Goal: Task Accomplishment & Management: Manage account settings

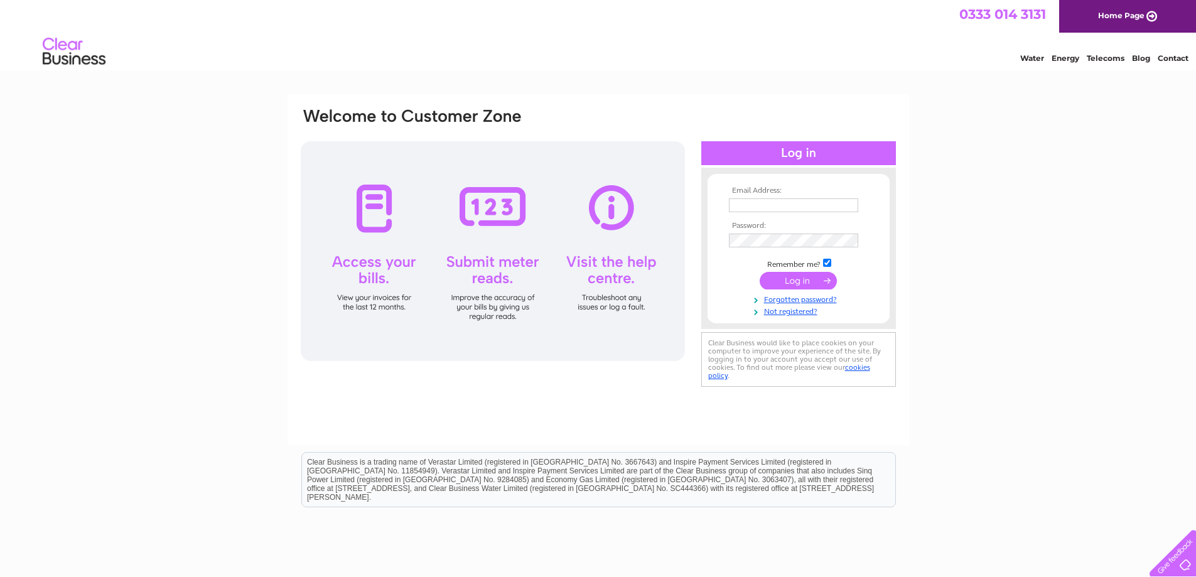
type input "[PERSON_NAME][EMAIL_ADDRESS][PERSON_NAME][DOMAIN_NAME]"
click at [788, 284] on input "submit" at bounding box center [797, 281] width 77 height 18
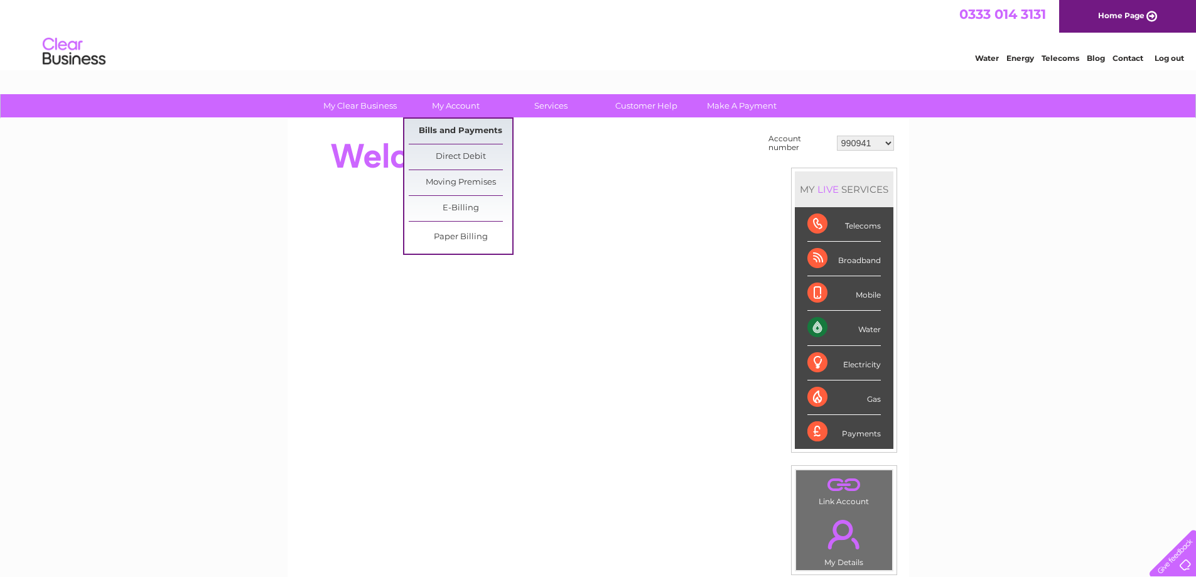
click at [452, 126] on link "Bills and Payments" at bounding box center [461, 131] width 104 height 25
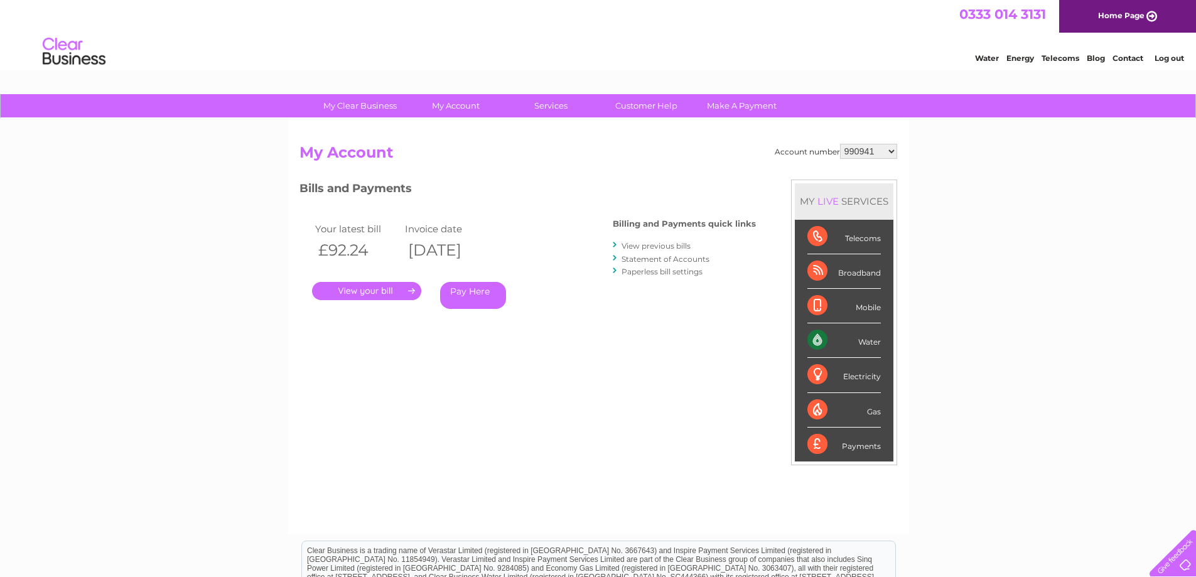
click at [653, 247] on link "View previous bills" at bounding box center [655, 245] width 69 height 9
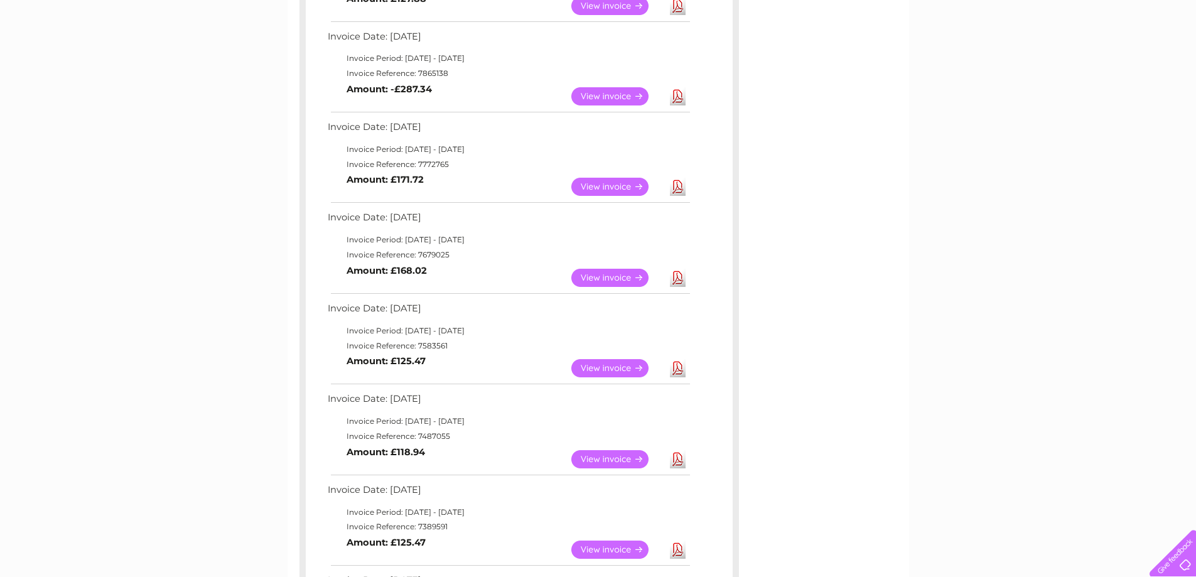
scroll to position [565, 0]
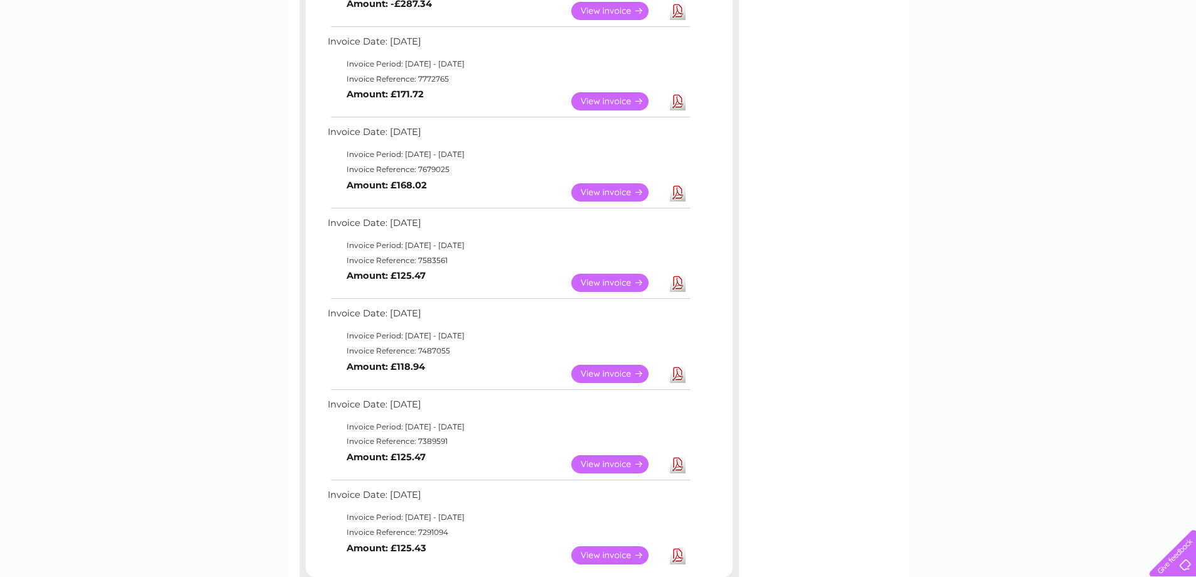
click at [738, 249] on div "Invoice Date: 02 October 2025 Invoice Period: 1 October 2025 - 31 October 2025 …" at bounding box center [518, 120] width 439 height 901
click at [677, 193] on link "Download" at bounding box center [678, 192] width 16 height 18
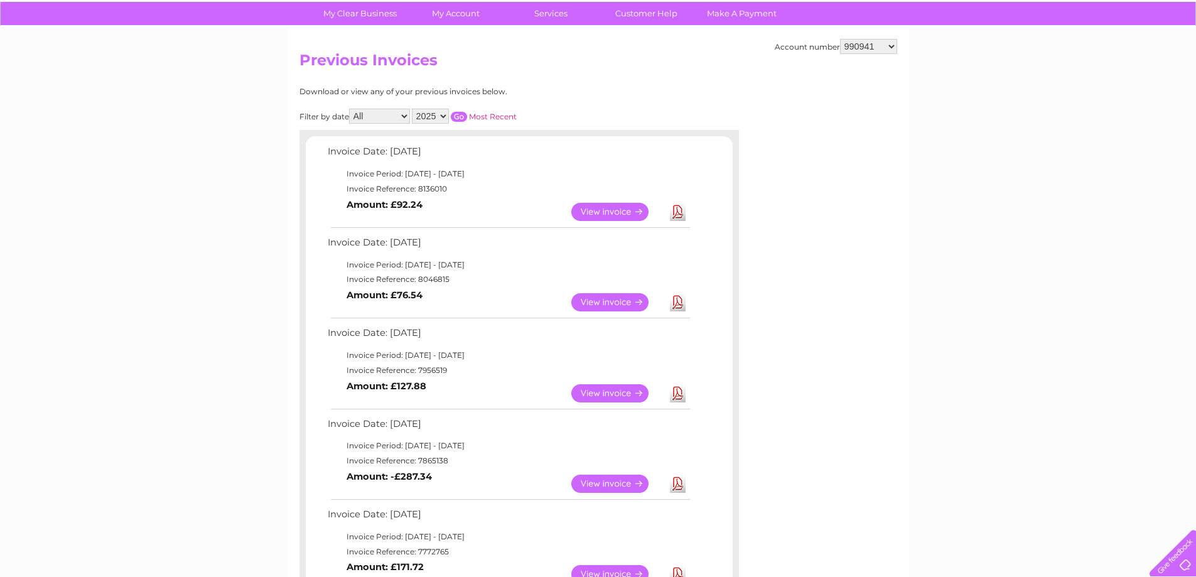
scroll to position [0, 0]
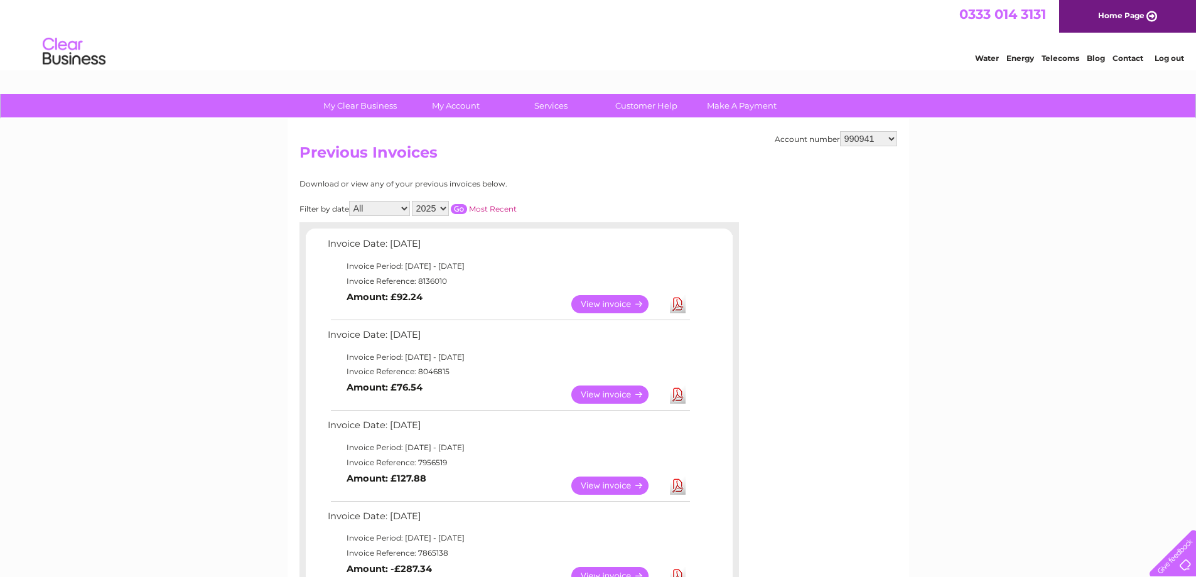
drag, startPoint x: 316, startPoint y: 1, endPoint x: 1086, endPoint y: 283, distance: 819.7
drag, startPoint x: 883, startPoint y: 2, endPoint x: 424, endPoint y: 23, distance: 458.7
click at [400, 50] on div "Water Energy Telecoms Blog Contact Log out" at bounding box center [598, 53] width 1196 height 41
